Goal: Task Accomplishment & Management: Use online tool/utility

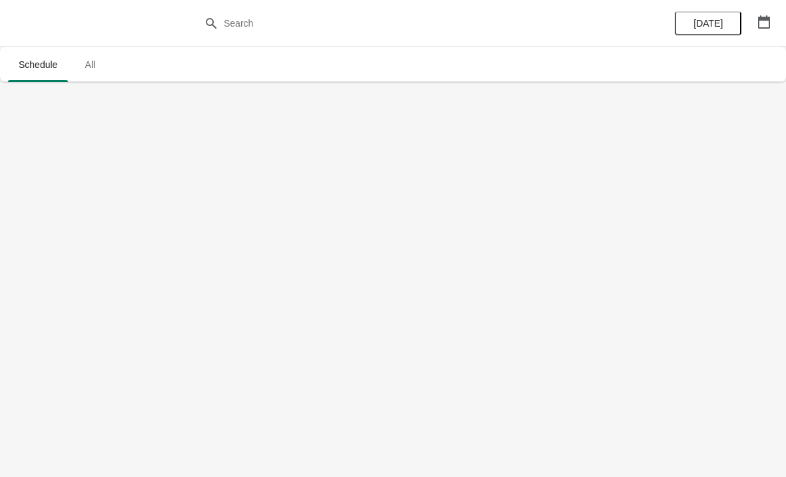
click at [80, 65] on span "All" at bounding box center [89, 65] width 33 height 24
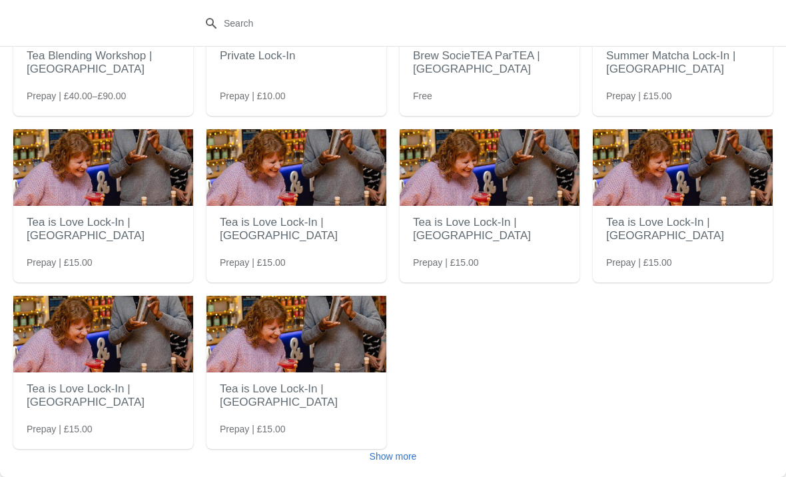
scroll to position [132, 0]
click at [411, 451] on span "Show more" at bounding box center [392, 456] width 47 height 11
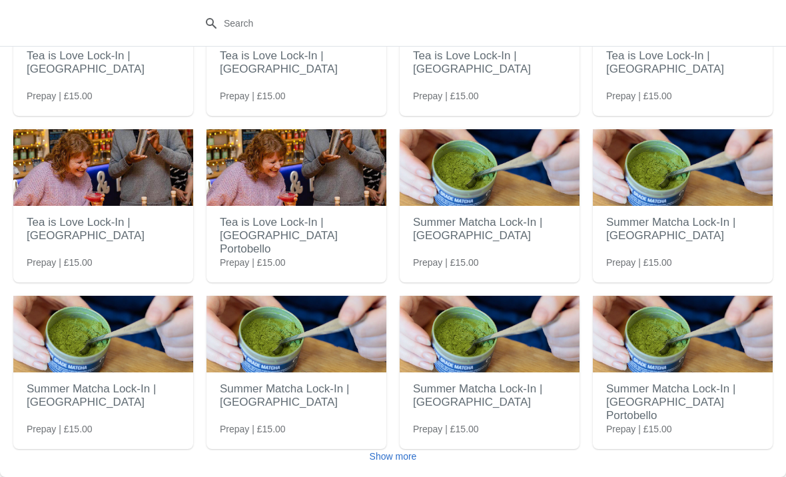
scroll to position [465, 0]
click at [409, 459] on span "Show more" at bounding box center [392, 456] width 47 height 11
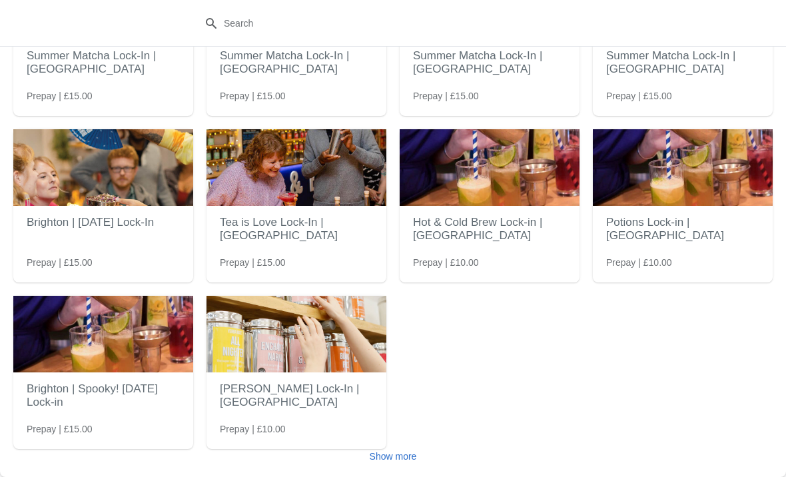
scroll to position [965, 0]
click at [421, 453] on button "Show more" at bounding box center [393, 456] width 58 height 24
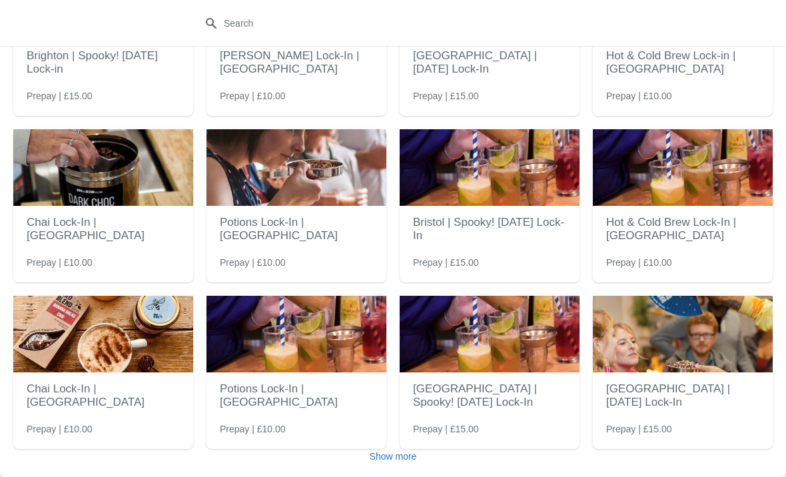
scroll to position [1297, 0]
click at [399, 455] on span "Show more" at bounding box center [392, 456] width 47 height 11
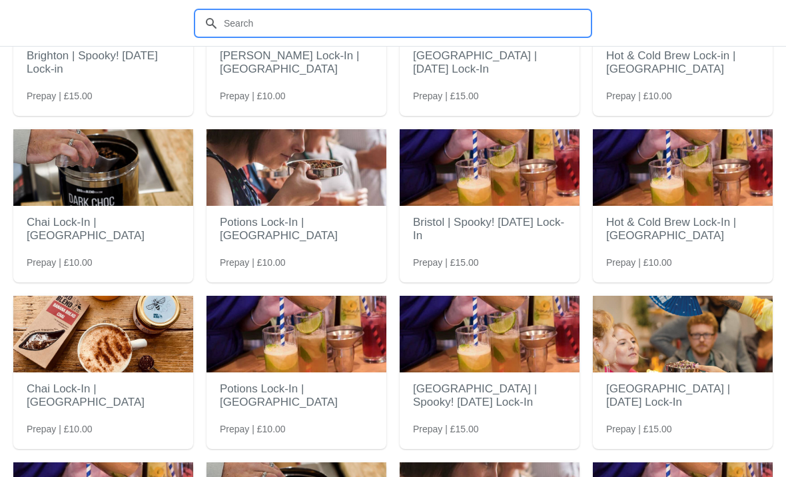
click at [345, 15] on input "text" at bounding box center [406, 23] width 366 height 24
type input "Blen"
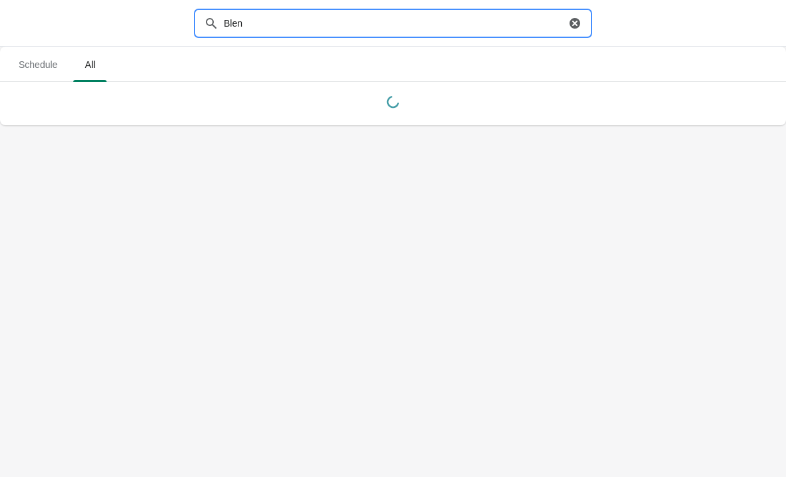
scroll to position [0, 0]
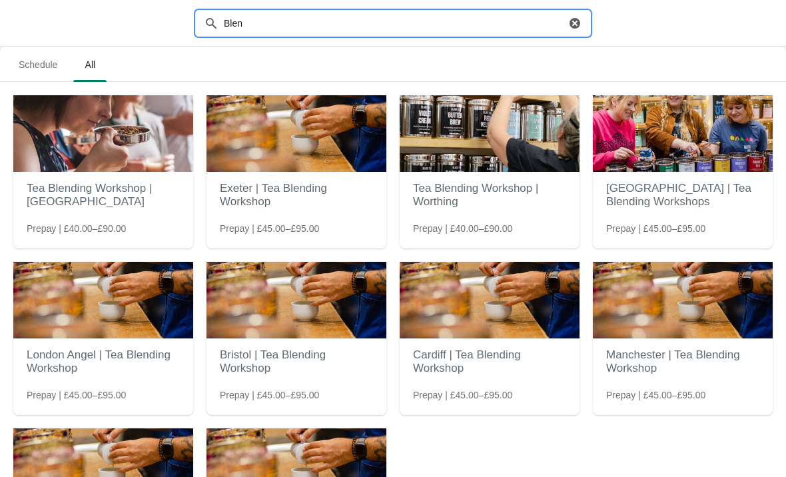
click at [241, 158] on img at bounding box center [296, 133] width 180 height 77
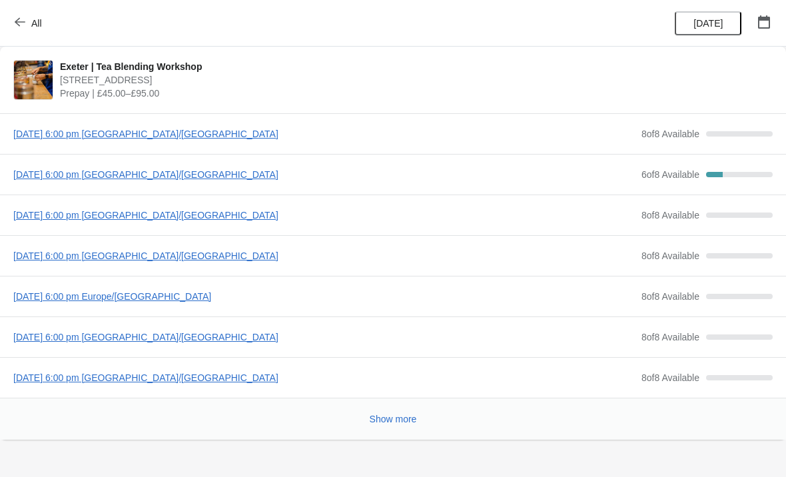
click at [384, 130] on span "Sunday, September 14, 2025 | 6:00 pm Europe/London" at bounding box center [323, 133] width 621 height 13
